Goal: Obtain resource: Download file/media

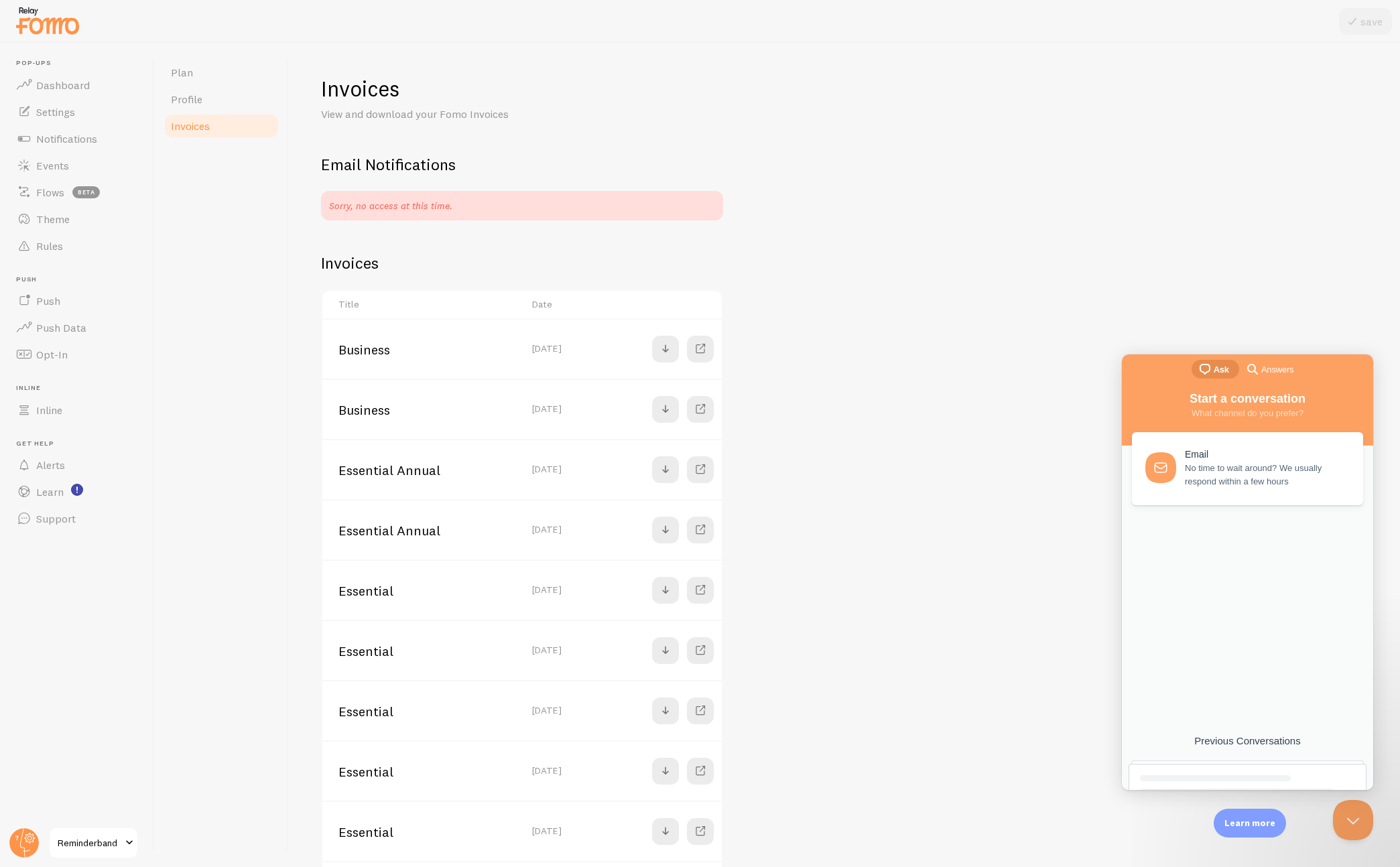
click at [930, 325] on div "Invoices View and download your Fomo Invoices Email Notifications Sorry, no acc…" at bounding box center [844, 498] width 1046 height 848
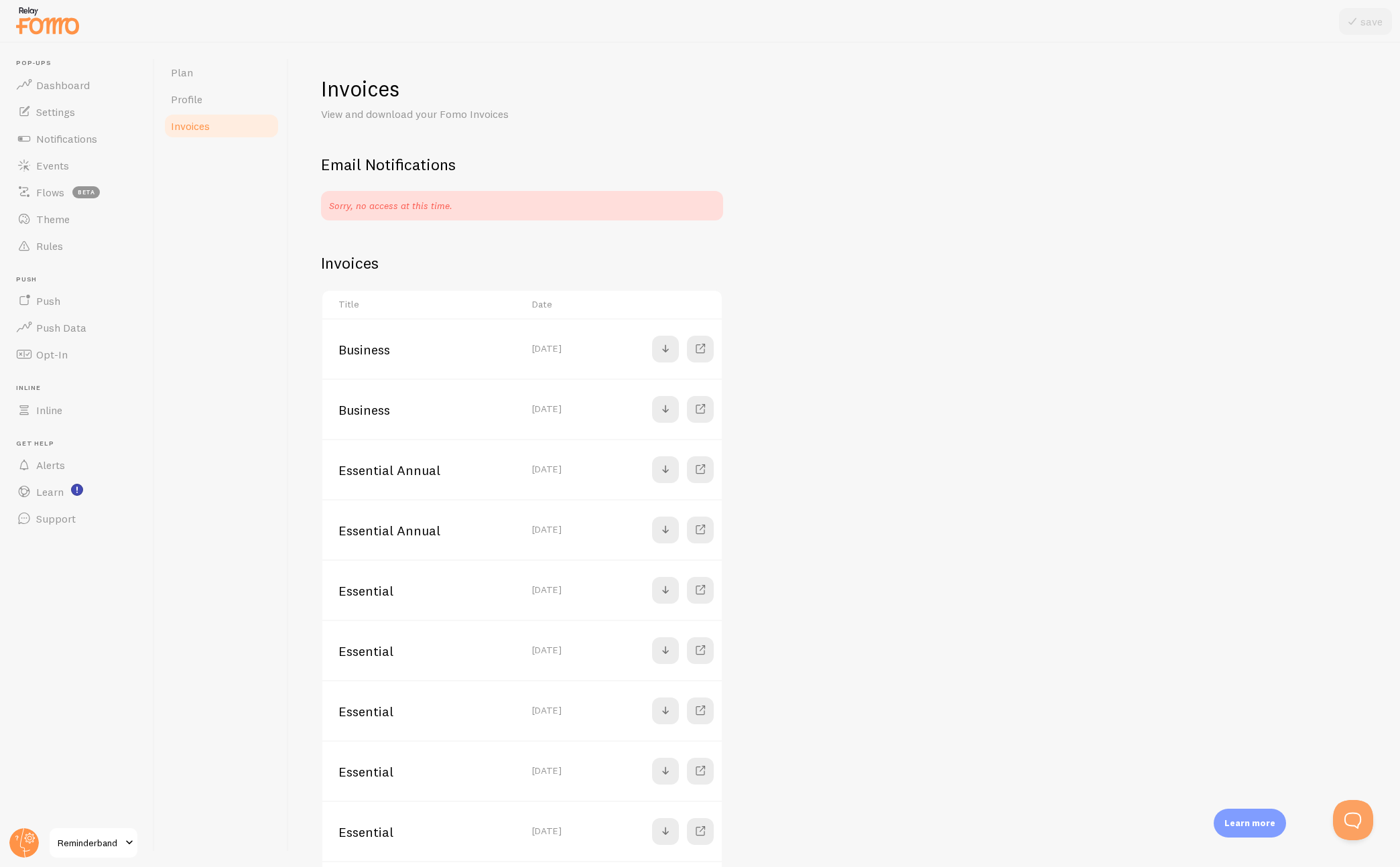
click at [563, 345] on td "[DATE]" at bounding box center [561, 348] width 73 height 60
click at [371, 346] on td "Business" at bounding box center [423, 348] width 201 height 60
click at [666, 350] on span at bounding box center [665, 349] width 16 height 16
click at [669, 413] on span at bounding box center [665, 409] width 16 height 16
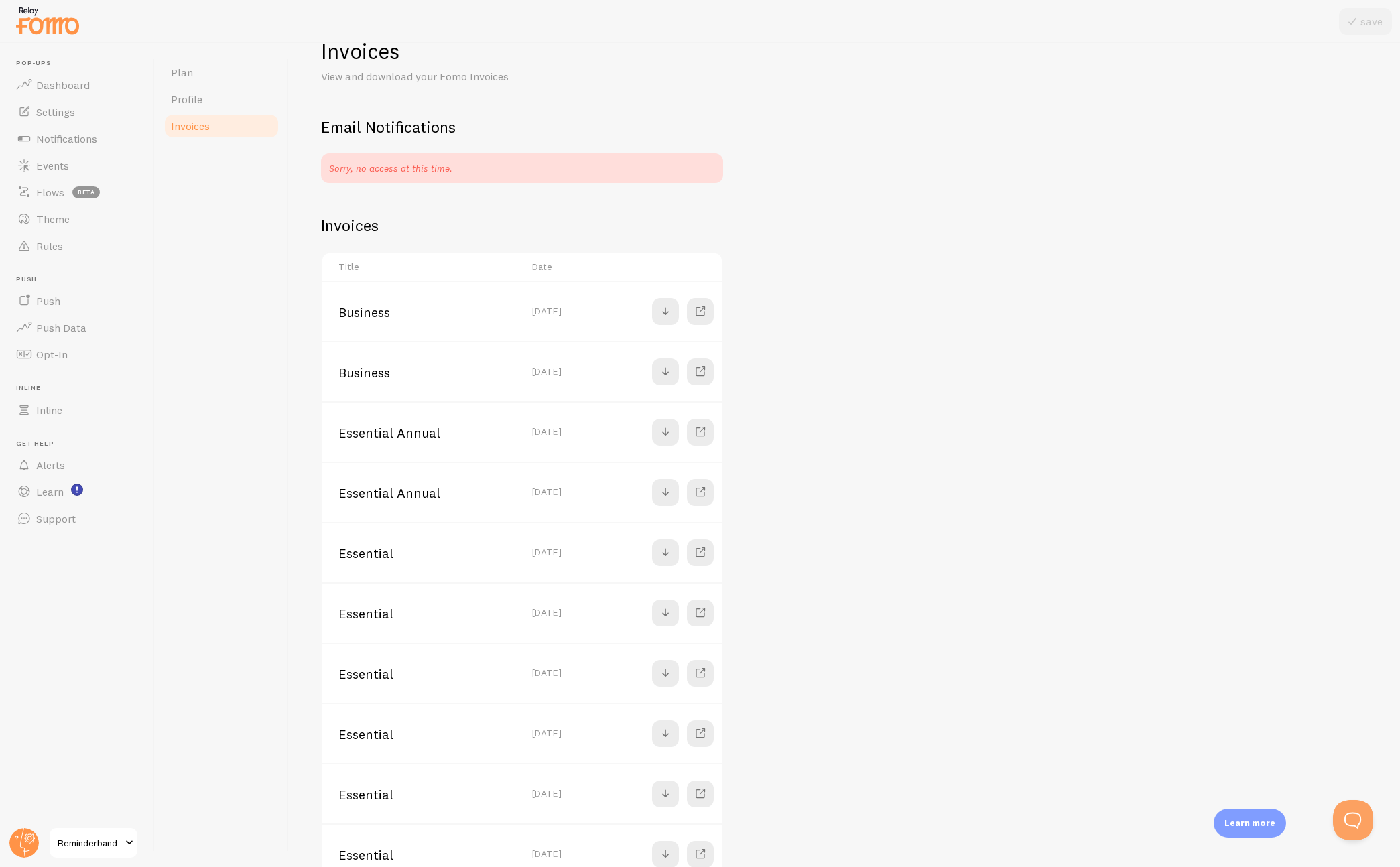
scroll to position [36, 0]
